Goal: Find contact information: Find contact information

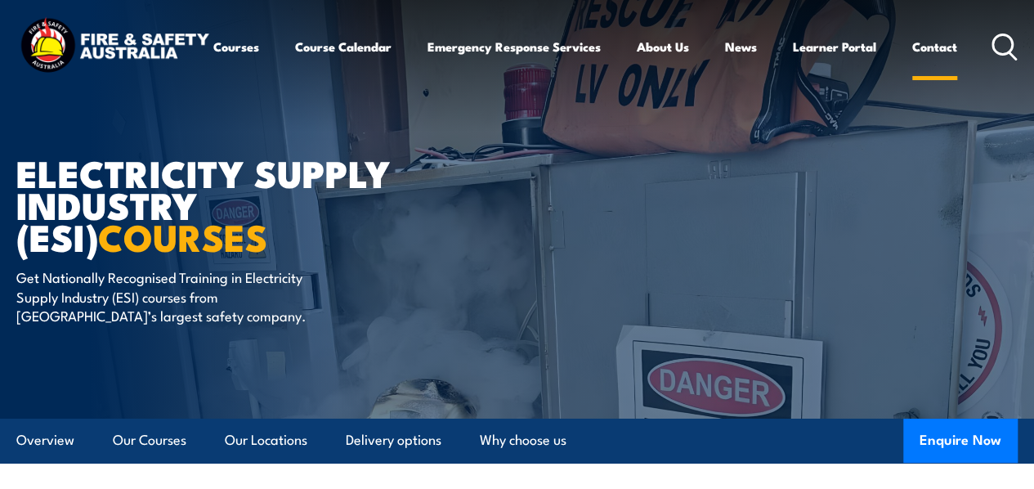
click at [912, 66] on link "Contact" at bounding box center [934, 46] width 45 height 39
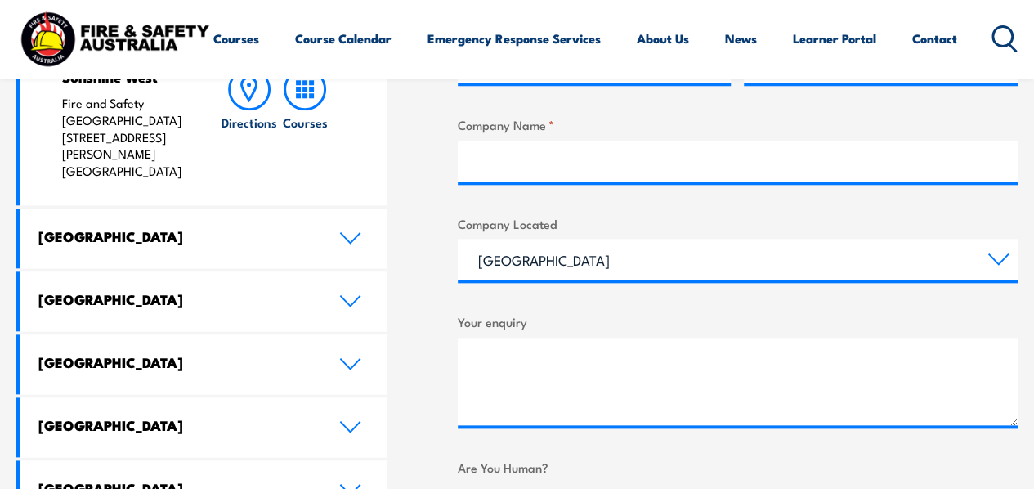
scroll to position [817, 0]
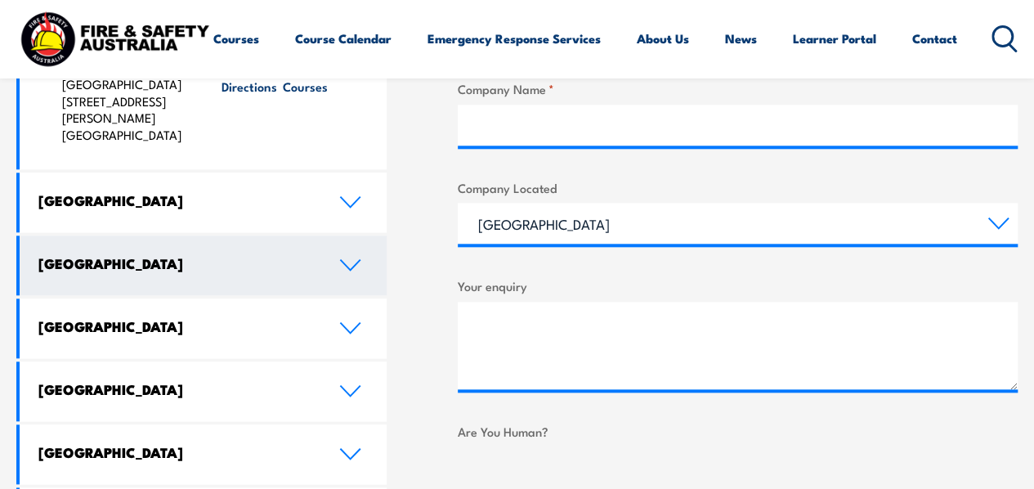
click at [352, 258] on icon at bounding box center [350, 264] width 22 height 13
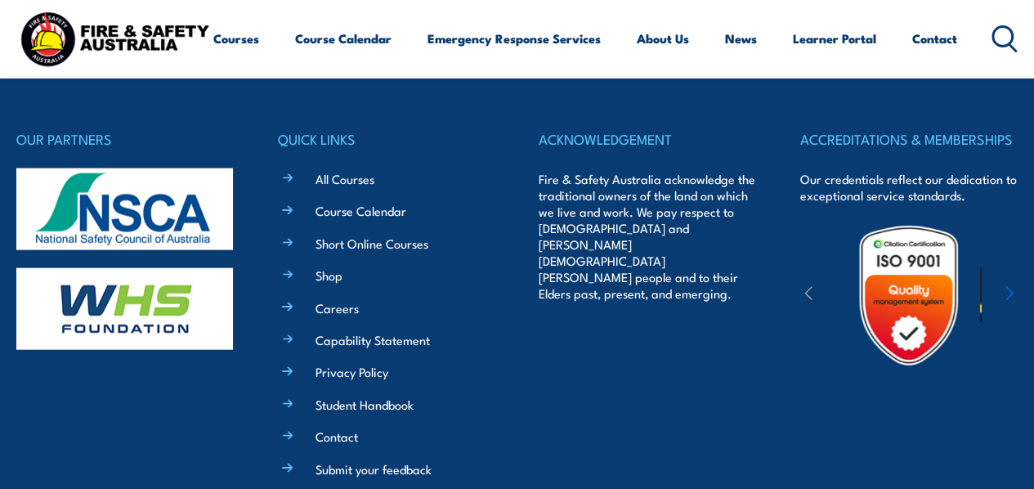
scroll to position [1872, 0]
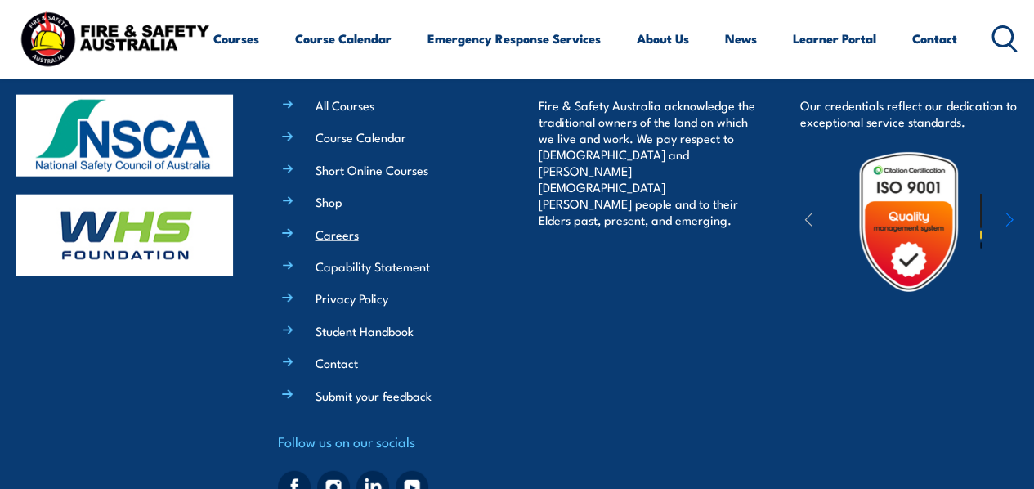
click at [338, 226] on link "Careers" at bounding box center [337, 234] width 43 height 17
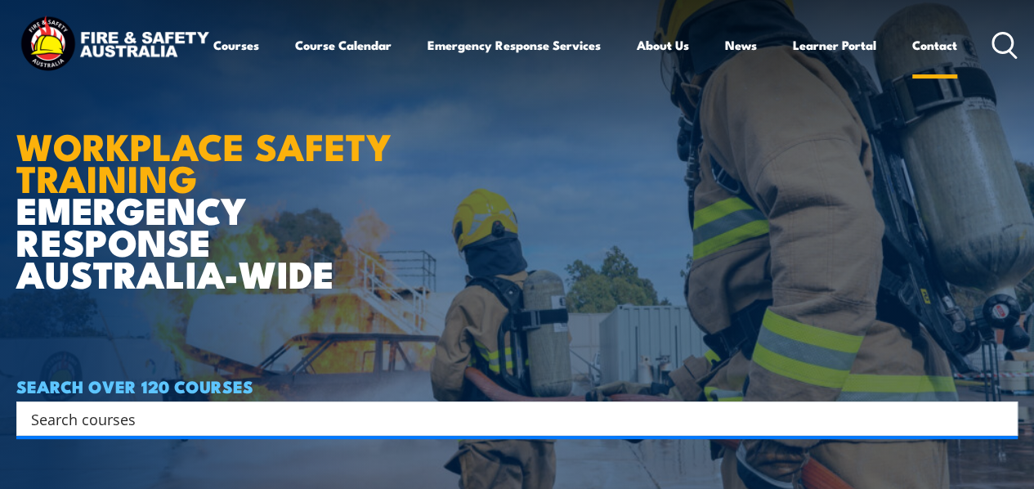
click at [912, 65] on link "Contact" at bounding box center [934, 44] width 45 height 39
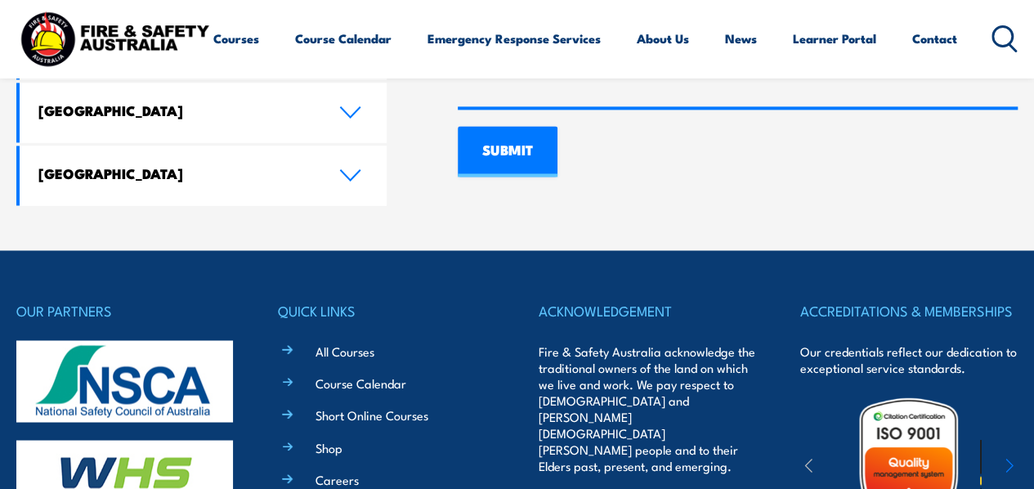
scroll to position [1507, 0]
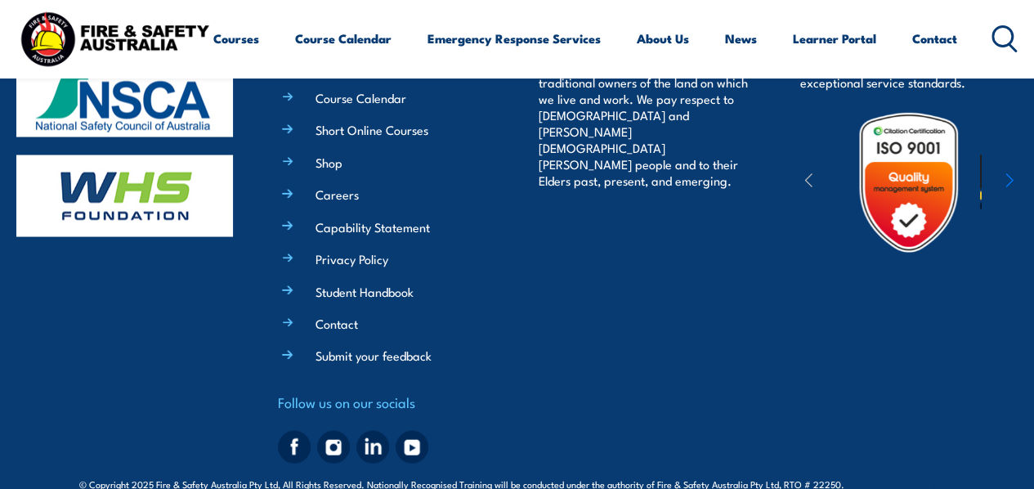
click at [294, 430] on img at bounding box center [294, 446] width 33 height 33
